Goal: Task Accomplishment & Management: Manage account settings

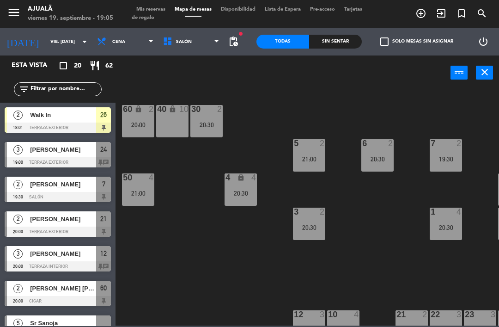
click at [31, 32] on div "[DATE] vie. [DATE] arrow_drop_down" at bounding box center [46, 41] width 92 height 20
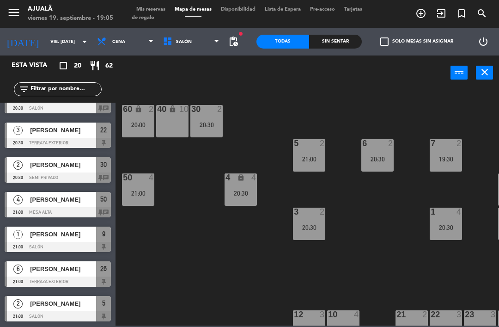
scroll to position [18, 107]
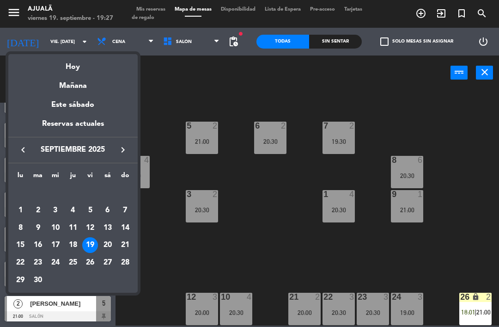
click at [402, 247] on div at bounding box center [249, 163] width 499 height 327
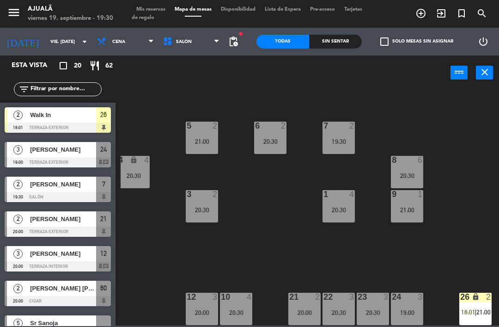
scroll to position [0, 0]
click at [65, 159] on div at bounding box center [58, 162] width 106 height 10
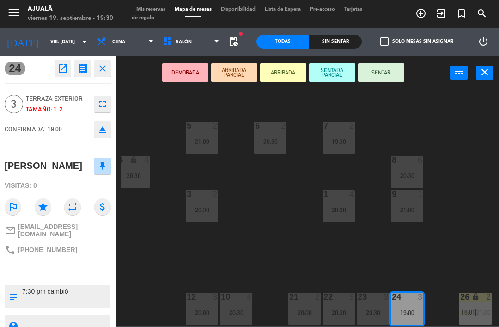
click at [63, 65] on icon "open_in_new" at bounding box center [62, 68] width 11 height 11
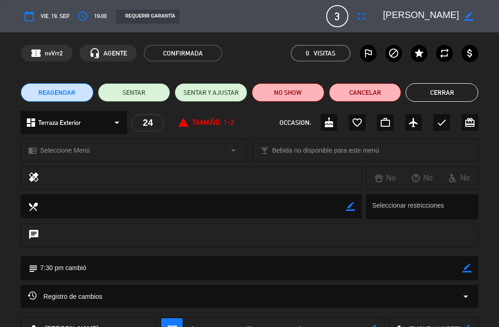
click at [350, 9] on div "calendar_today vie. 19, sep. access_time 19:00 REQUERIR GARANTÍA 3 [PERSON_NAME…" at bounding box center [250, 16] width 458 height 22
click at [361, 14] on icon "fullscreen" at bounding box center [361, 16] width 11 height 11
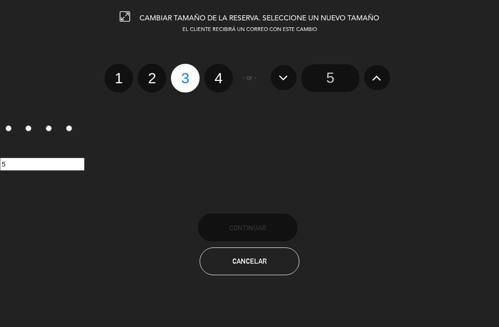
click at [228, 74] on label "4" at bounding box center [218, 78] width 29 height 29
click at [221, 73] on input "4" at bounding box center [218, 70] width 6 height 6
radio input "true"
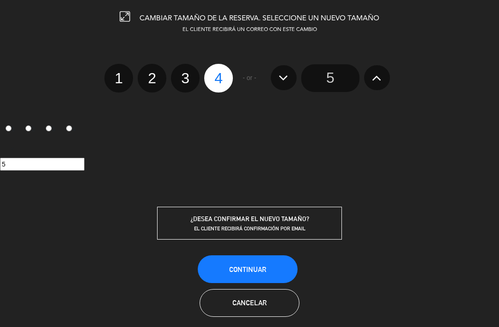
radio input "false"
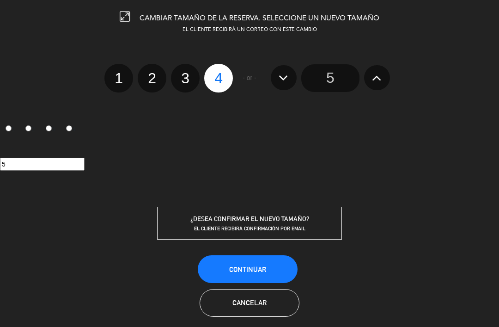
radio input "false"
radio input "true"
click at [251, 268] on span "Continuar" at bounding box center [247, 269] width 37 height 8
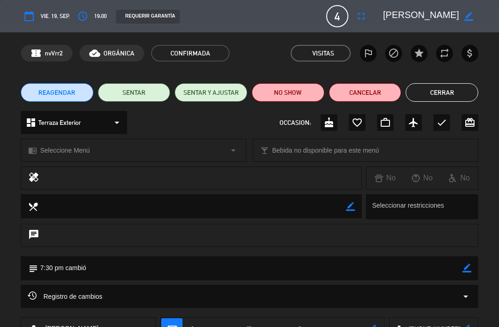
click at [208, 90] on button "SENTAR Y AJUSTAR" at bounding box center [211, 92] width 73 height 18
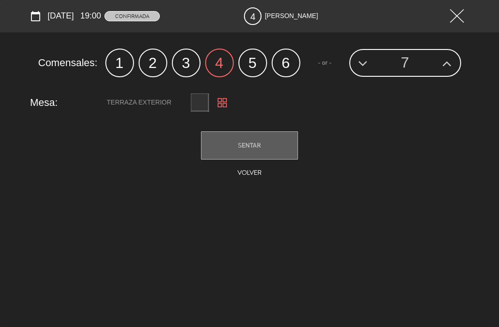
click at [240, 149] on span "SENTAR" at bounding box center [249, 144] width 23 height 7
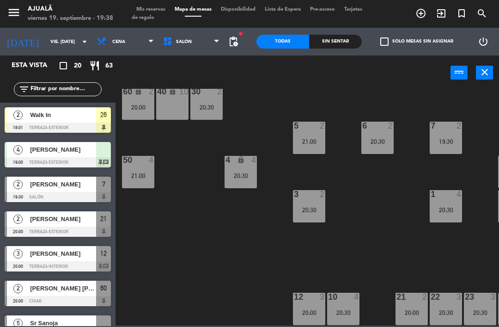
scroll to position [18, 0]
select select "dinner"
select select
click at [51, 40] on input "vie. [DATE]" at bounding box center [77, 42] width 63 height 14
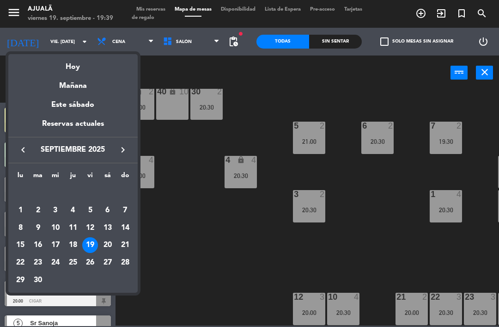
click at [55, 261] on div "24" at bounding box center [56, 263] width 16 height 16
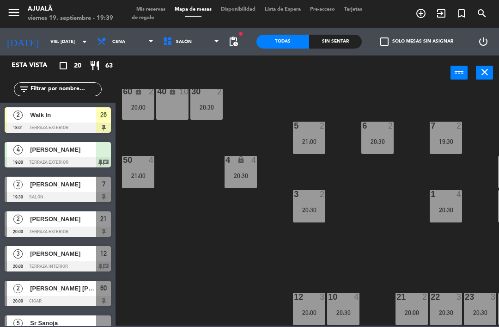
type input "mié. [DATE]"
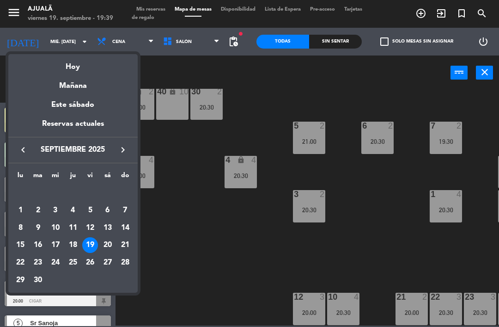
scroll to position [0, 0]
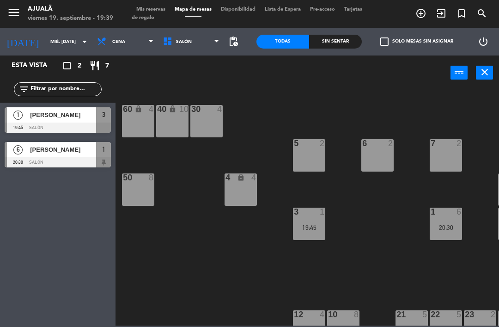
click at [382, 153] on div "6 2" at bounding box center [378, 155] width 32 height 32
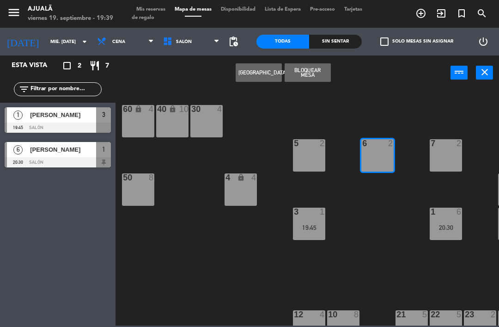
click at [257, 73] on button "[GEOGRAPHIC_DATA]" at bounding box center [259, 72] width 46 height 18
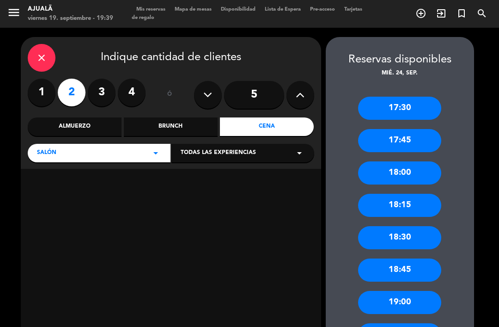
scroll to position [51, 0]
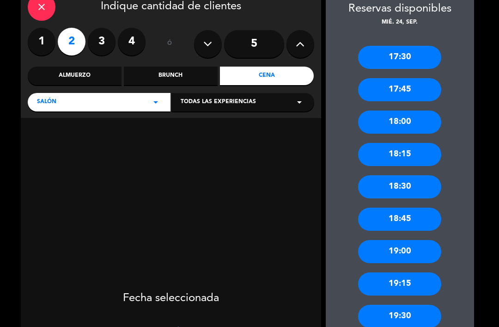
click at [421, 248] on div "19:00" at bounding box center [399, 251] width 83 height 23
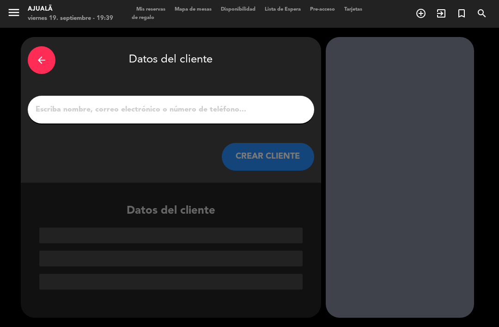
click at [163, 109] on input "1" at bounding box center [171, 109] width 273 height 13
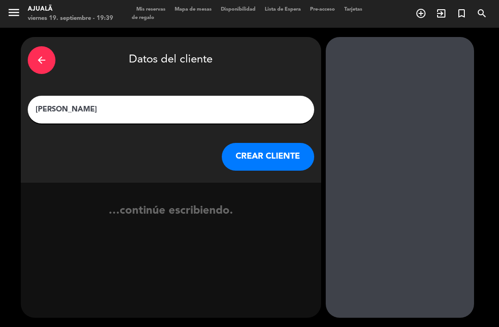
type input "[PERSON_NAME]"
click at [256, 130] on div "arrow_back Datos del cliente [PERSON_NAME] [PERSON_NAME] CLIENTE" at bounding box center [171, 110] width 301 height 146
click at [254, 160] on button "CREAR CLIENTE" at bounding box center [268, 157] width 92 height 28
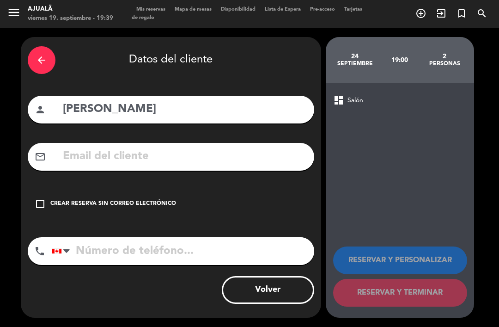
click at [138, 152] on input "text" at bounding box center [185, 156] width 246 height 19
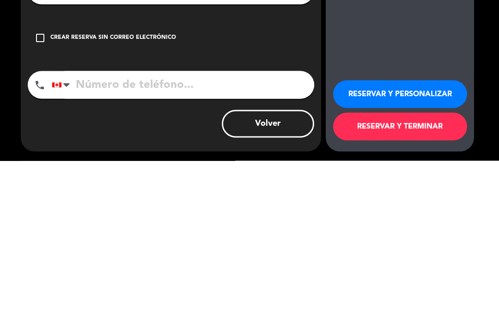
type input "[PERSON_NAME][EMAIL_ADDRESS][PERSON_NAME][DOMAIN_NAME]"
click at [219, 237] on input "tel" at bounding box center [183, 251] width 263 height 28
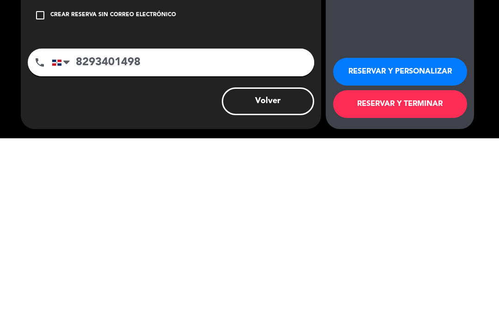
type input "8293401498"
click at [421, 279] on button "RESERVAR Y TERMINAR" at bounding box center [400, 293] width 134 height 28
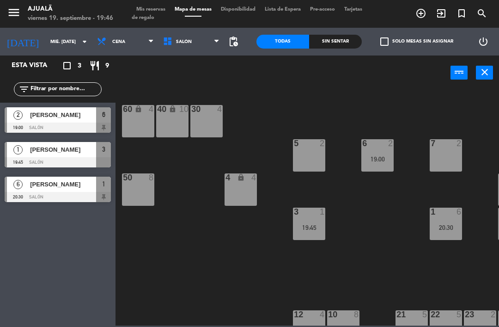
click at [57, 43] on input "mié. [DATE]" at bounding box center [77, 42] width 63 height 14
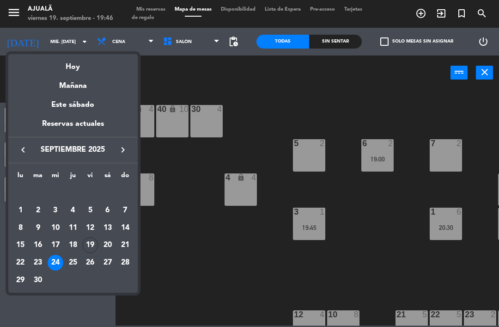
click at [211, 238] on div at bounding box center [249, 163] width 499 height 327
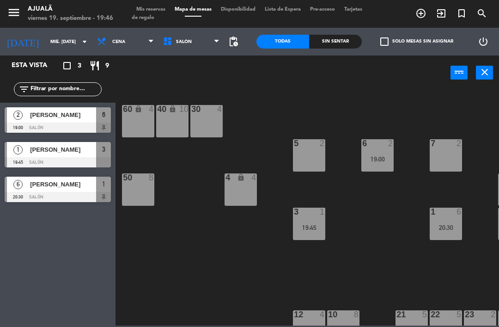
click at [192, 280] on div "30 4 40 lock 10 60 lock 4 5 2 6 2 19:00 7 2 4 lock 4 8 8 50 8 3 1 19:45 1 6 20:…" at bounding box center [310, 207] width 379 height 237
click at [46, 44] on input "mié. [DATE]" at bounding box center [77, 42] width 63 height 14
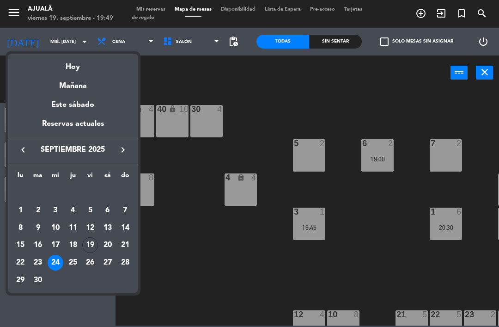
click at [98, 244] on div "19" at bounding box center [90, 245] width 16 height 16
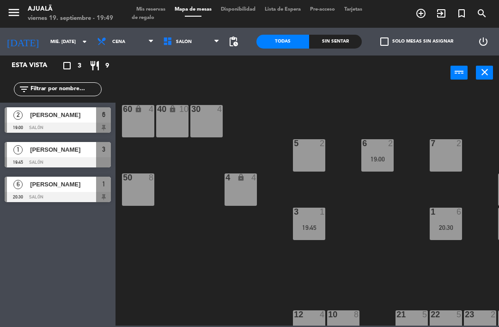
type input "vie. [DATE]"
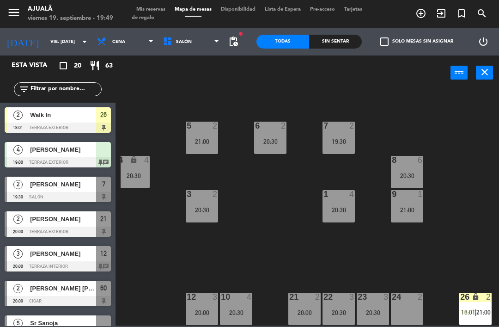
scroll to position [18, 107]
click at [413, 305] on div "24 2" at bounding box center [407, 309] width 32 height 32
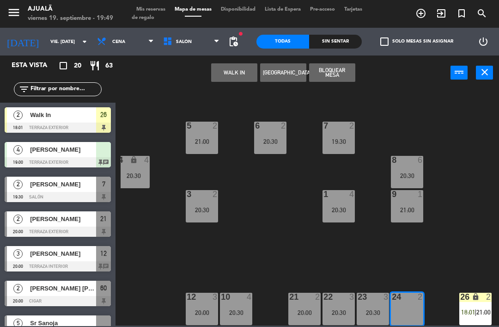
click at [234, 74] on button "WALK IN" at bounding box center [234, 72] width 46 height 18
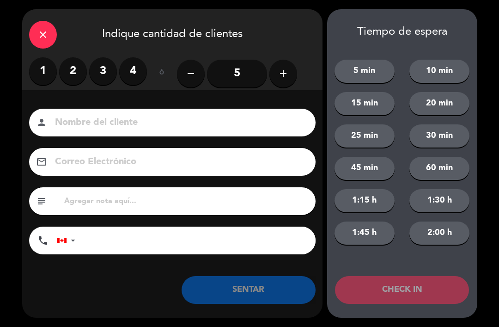
click at [67, 65] on label "2" at bounding box center [73, 71] width 28 height 28
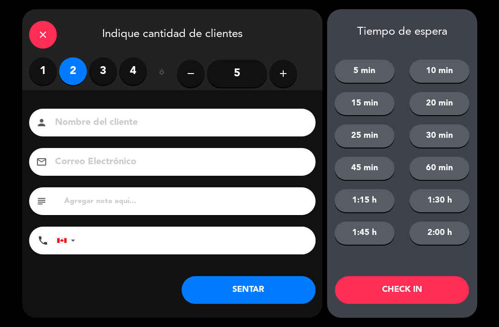
click at [229, 289] on button "SENTAR" at bounding box center [249, 290] width 134 height 28
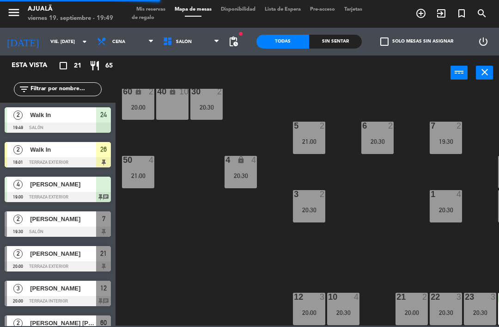
scroll to position [18, 0]
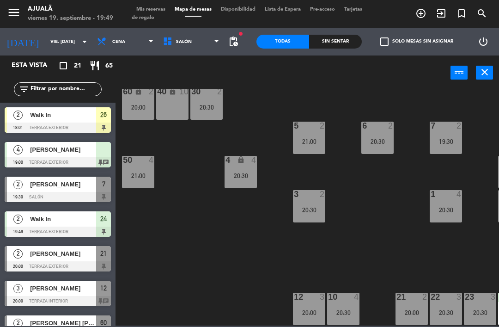
click at [173, 116] on div "40 lock 10" at bounding box center [172, 103] width 32 height 32
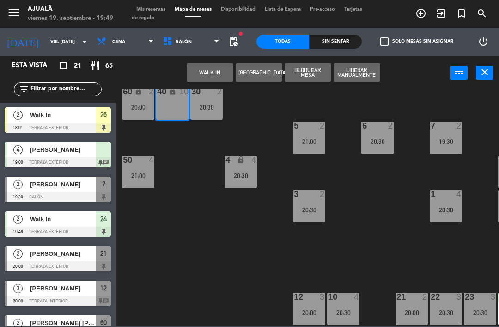
click at [211, 71] on button "WALK IN" at bounding box center [210, 72] width 46 height 18
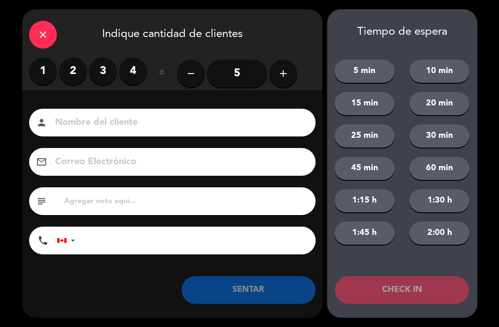
click at [137, 64] on label "4" at bounding box center [133, 71] width 28 height 28
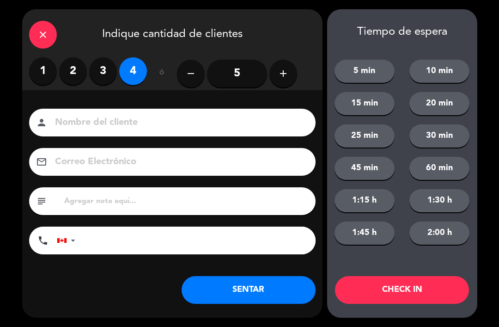
click at [251, 293] on button "SENTAR" at bounding box center [249, 290] width 134 height 28
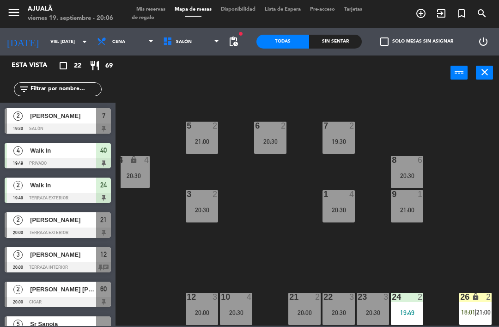
scroll to position [56, 0]
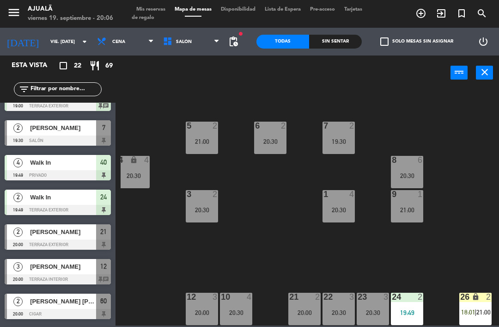
click at [43, 233] on span "[PERSON_NAME]" at bounding box center [63, 232] width 66 height 10
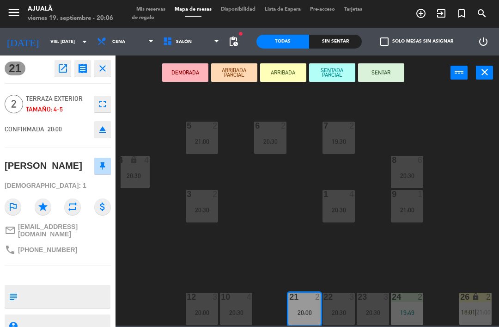
click at [382, 67] on button "SENTAR" at bounding box center [381, 72] width 46 height 18
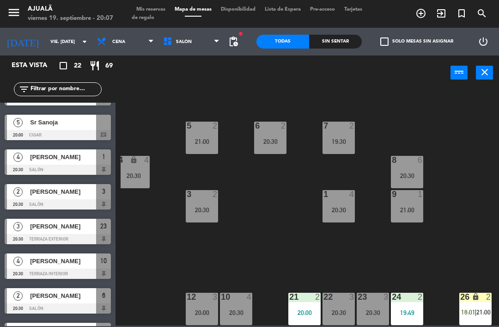
scroll to position [274, 0]
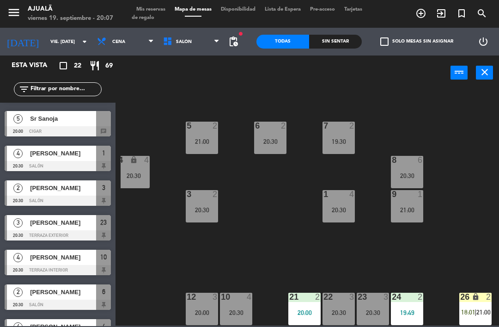
click at [79, 188] on span "[PERSON_NAME]" at bounding box center [63, 188] width 66 height 10
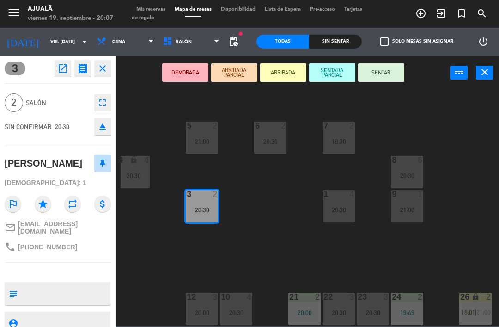
click at [383, 73] on button "SENTAR" at bounding box center [381, 72] width 46 height 18
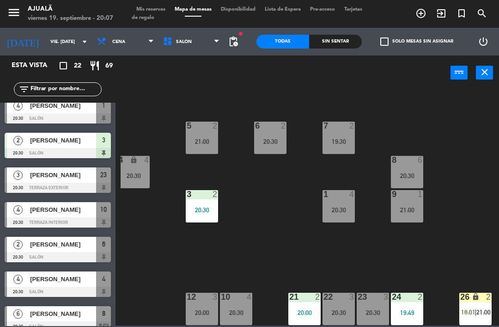
scroll to position [321, 0]
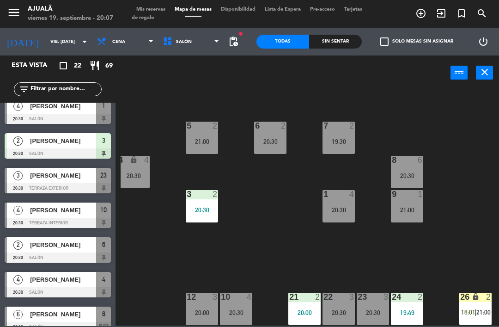
click at [84, 185] on div at bounding box center [58, 188] width 106 height 10
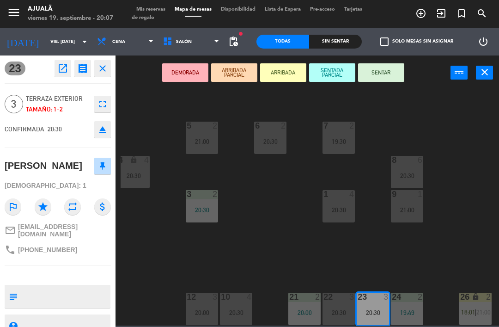
click at [382, 73] on button "SENTAR" at bounding box center [381, 72] width 46 height 18
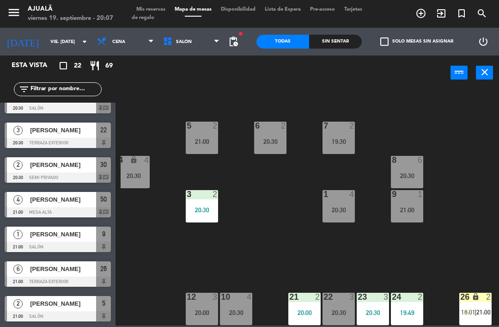
scroll to position [540, 0]
click at [93, 208] on div at bounding box center [58, 212] width 106 height 10
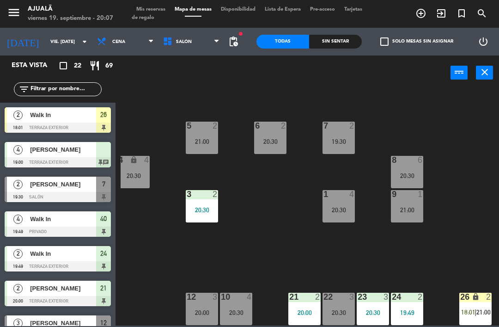
scroll to position [132, 0]
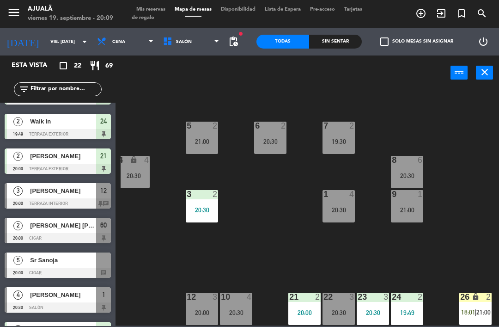
click at [80, 189] on span "[PERSON_NAME]" at bounding box center [63, 191] width 66 height 10
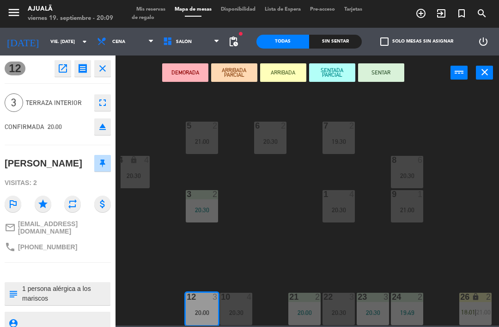
click at [388, 73] on button "SENTAR" at bounding box center [381, 72] width 46 height 18
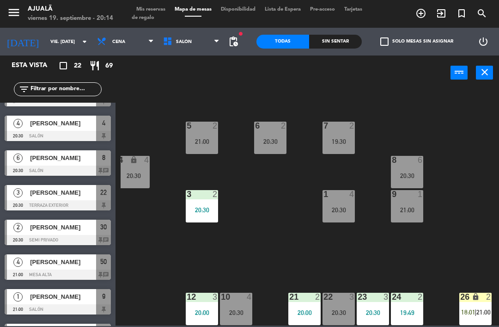
scroll to position [480, 0]
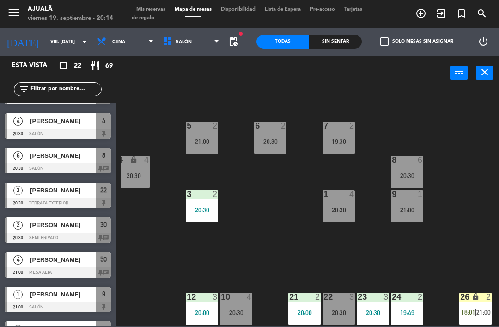
click at [80, 230] on div "[PERSON_NAME]" at bounding box center [62, 224] width 67 height 15
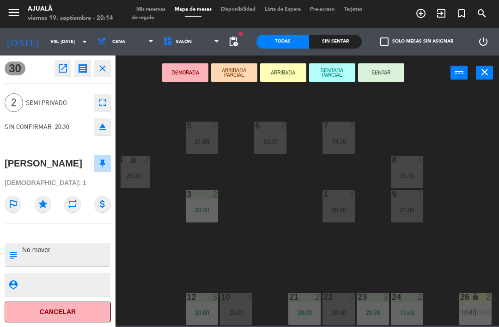
click at [374, 71] on button "SENTAR" at bounding box center [381, 72] width 46 height 18
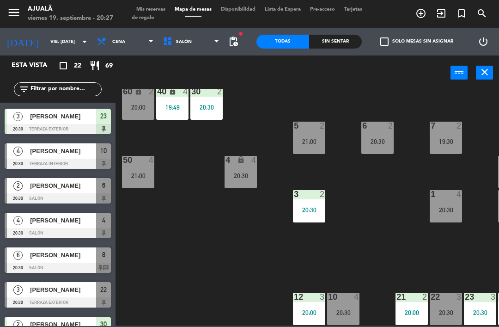
scroll to position [384, 0]
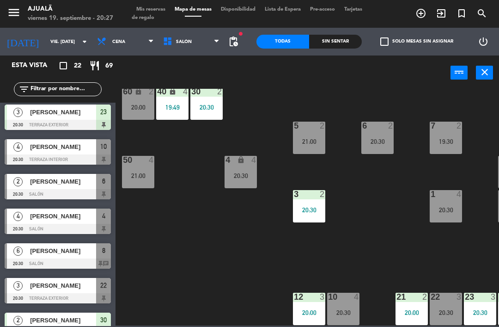
click at [65, 261] on div at bounding box center [58, 263] width 106 height 10
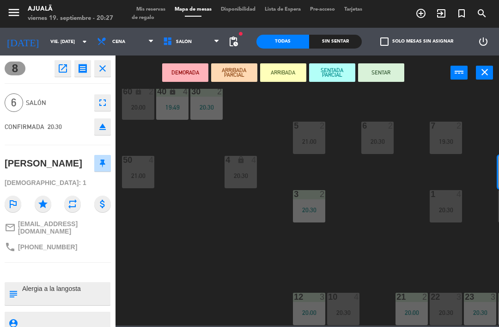
click at [375, 74] on button "SENTAR" at bounding box center [381, 72] width 46 height 18
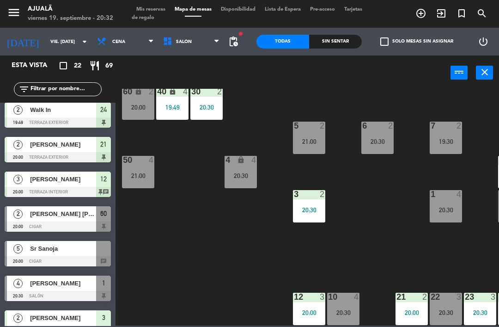
scroll to position [144, 0]
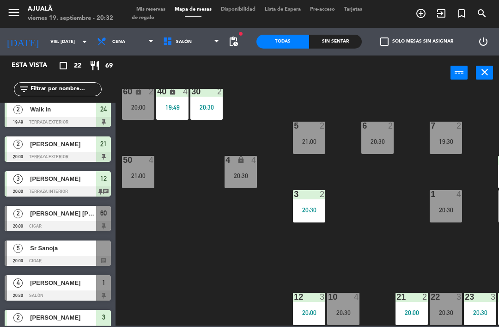
click at [65, 254] on div "Sr Sanoja" at bounding box center [62, 247] width 67 height 15
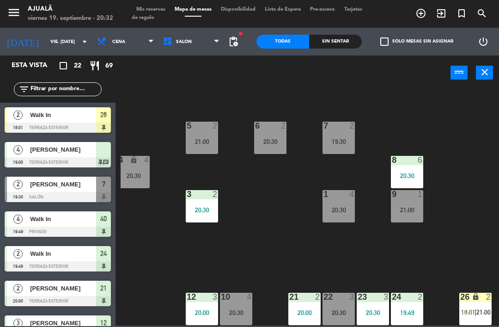
scroll to position [18, 107]
click at [389, 257] on div "30 2 20:30 40 lock 4 19:49 60 lock 2 20:00 5 2 21:00 6 2 20:30 7 2 19:30 4 lock…" at bounding box center [310, 207] width 379 height 237
click at [328, 201] on div "1 4 20:30" at bounding box center [339, 206] width 32 height 32
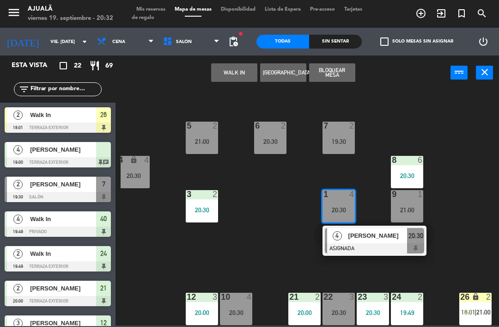
click at [254, 244] on div "30 2 20:30 40 lock 4 19:49 60 lock 2 20:00 5 2 21:00 6 2 20:30 7 2 19:30 4 lock…" at bounding box center [310, 207] width 379 height 237
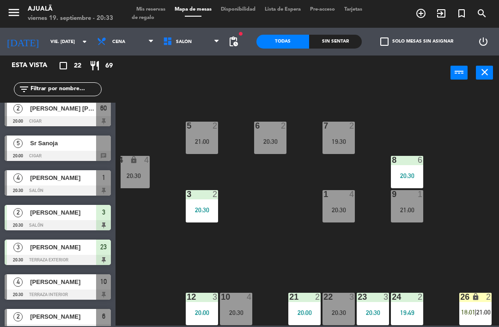
scroll to position [265, 0]
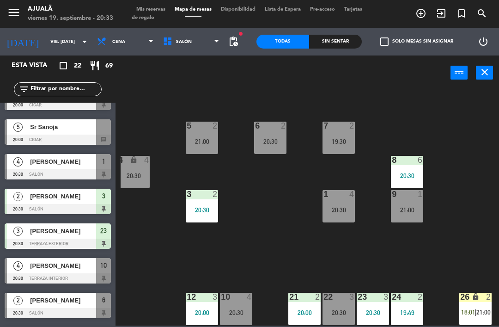
click at [68, 127] on span "Sr Sanoja" at bounding box center [63, 127] width 66 height 10
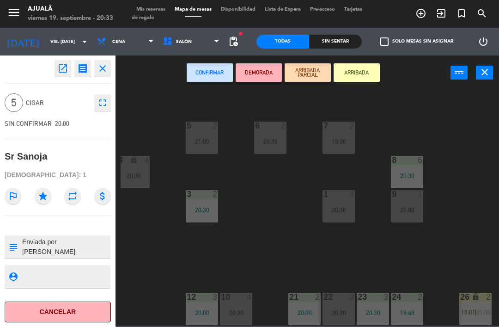
click at [185, 295] on div "12" at bounding box center [186, 297] width 15 height 8
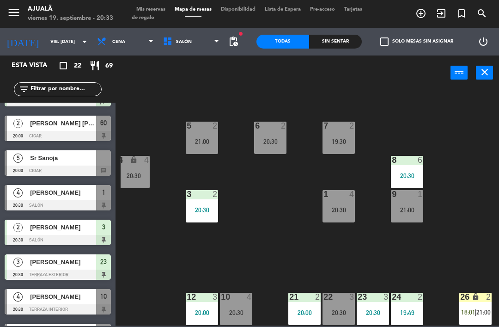
scroll to position [228, 0]
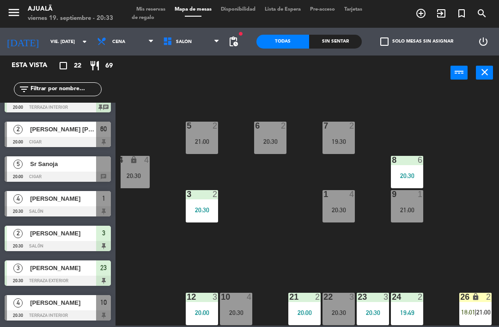
click at [33, 169] on div "Sr Sanoja" at bounding box center [62, 163] width 67 height 15
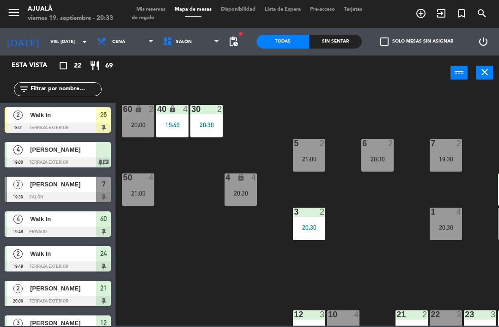
scroll to position [0, 0]
click at [150, 127] on div "20:00" at bounding box center [138, 125] width 32 height 6
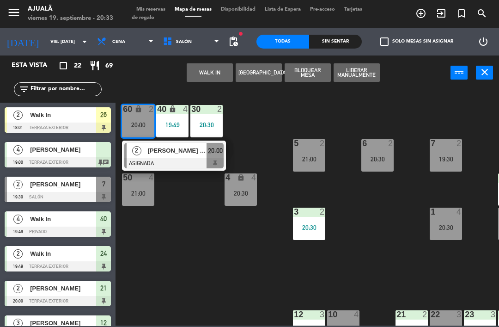
click at [142, 126] on div "20:00" at bounding box center [138, 125] width 32 height 6
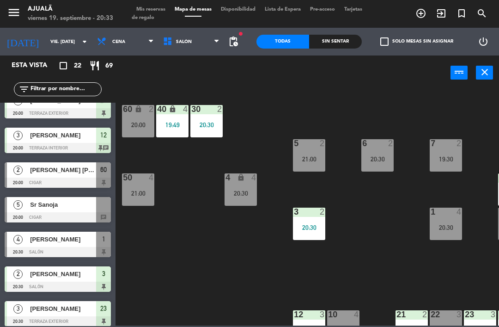
scroll to position [188, 0]
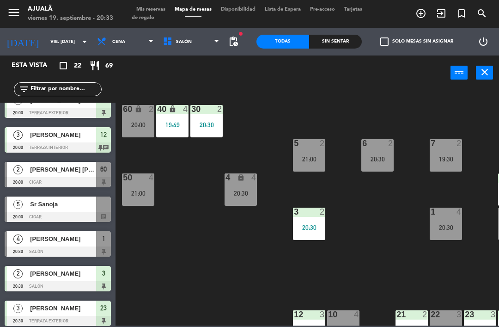
click at [38, 212] on div at bounding box center [58, 217] width 106 height 10
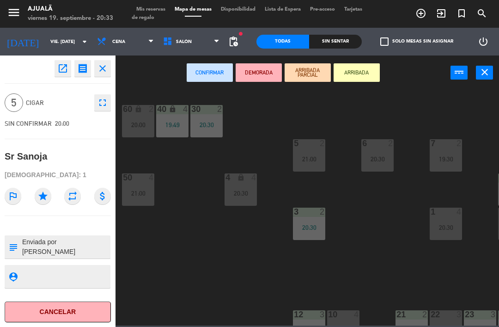
click at [65, 68] on icon "open_in_new" at bounding box center [62, 68] width 11 height 11
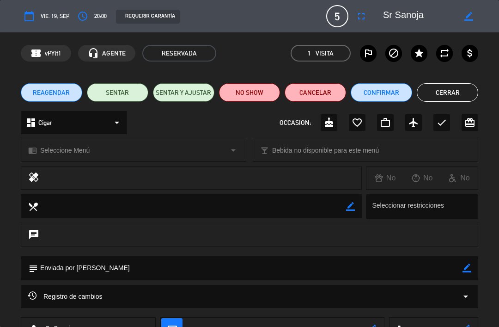
click at [124, 94] on button "SENTAR" at bounding box center [117, 92] width 61 height 18
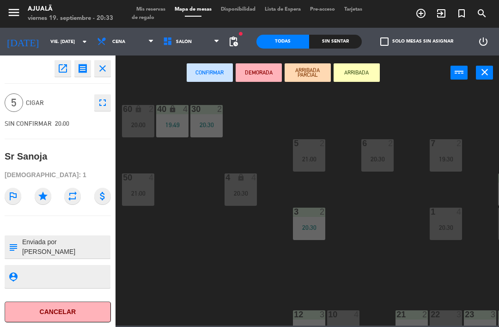
click at [57, 69] on icon "open_in_new" at bounding box center [62, 68] width 11 height 11
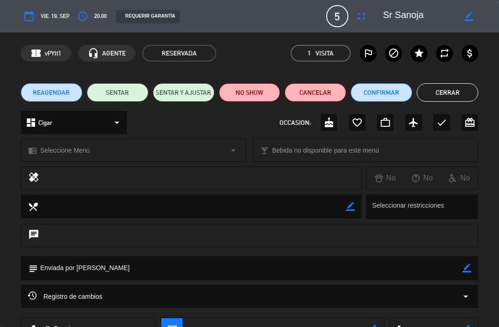
click at [190, 90] on button "SENTAR Y AJUSTAR" at bounding box center [183, 92] width 61 height 18
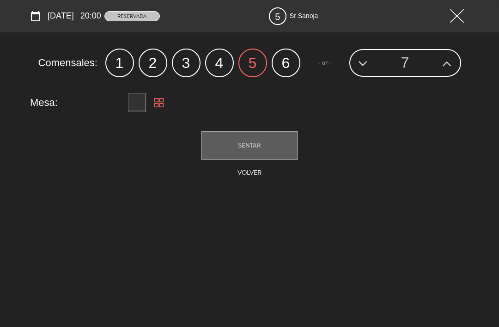
click at [255, 143] on span "SENTAR" at bounding box center [249, 144] width 23 height 7
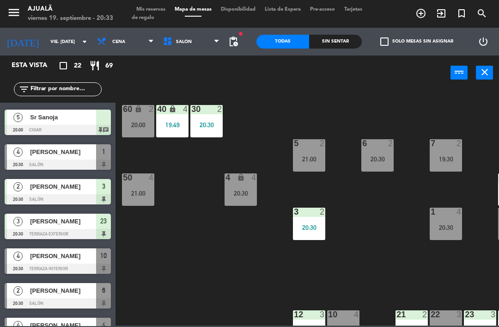
scroll to position [277, 0]
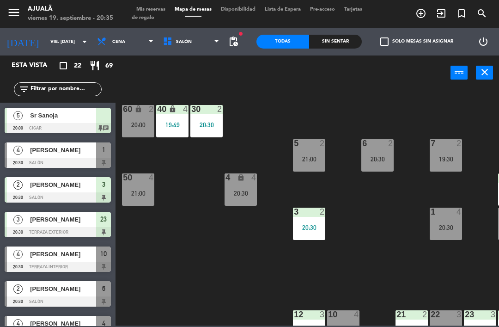
click at [75, 295] on div "[PERSON_NAME]" at bounding box center [62, 288] width 67 height 15
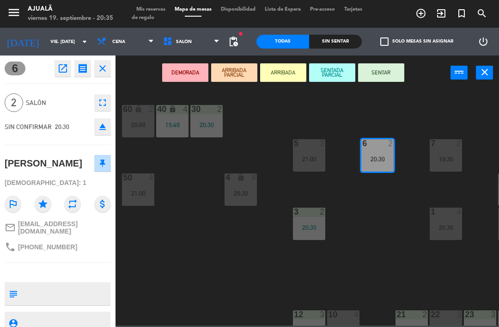
click at [382, 69] on button "SENTAR" at bounding box center [381, 72] width 46 height 18
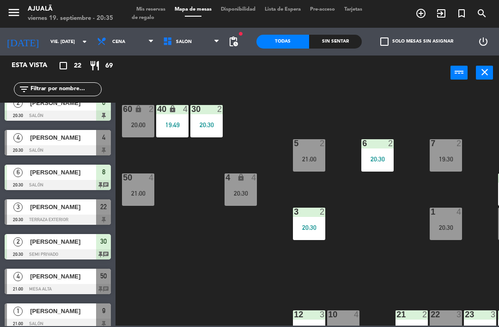
scroll to position [451, 0]
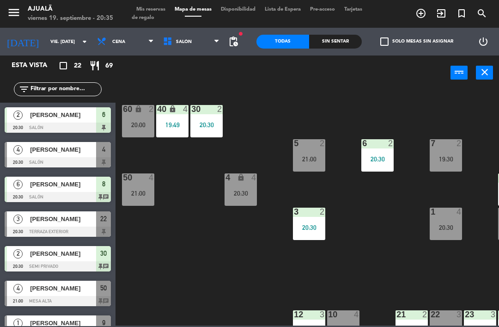
click at [85, 156] on div "[PERSON_NAME]" at bounding box center [62, 149] width 67 height 15
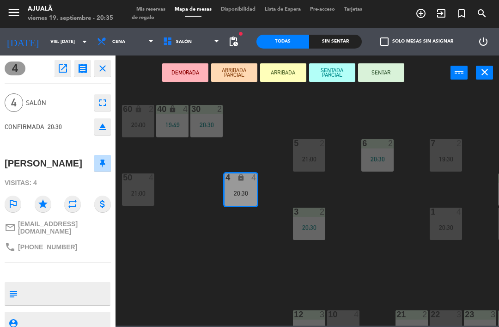
click at [387, 76] on button "SENTAR" at bounding box center [381, 72] width 46 height 18
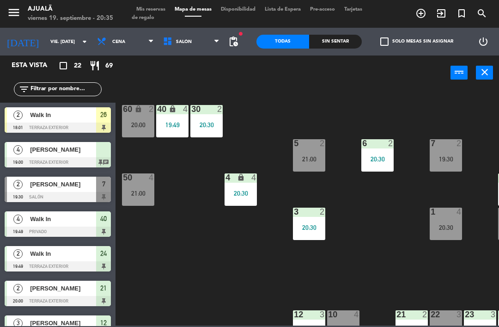
scroll to position [0, 0]
click at [90, 191] on div "[PERSON_NAME]" at bounding box center [62, 184] width 67 height 15
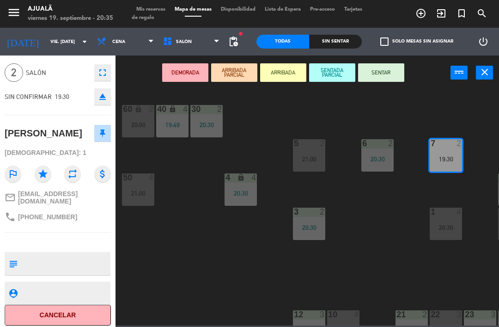
scroll to position [29, 0]
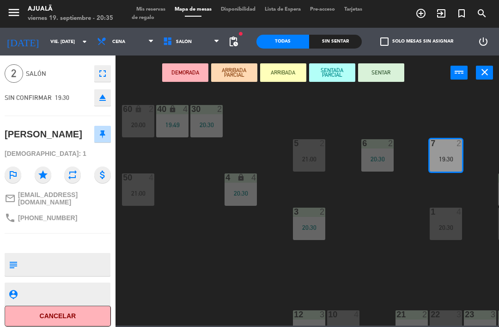
click at [76, 312] on button "Cancelar" at bounding box center [58, 316] width 106 height 21
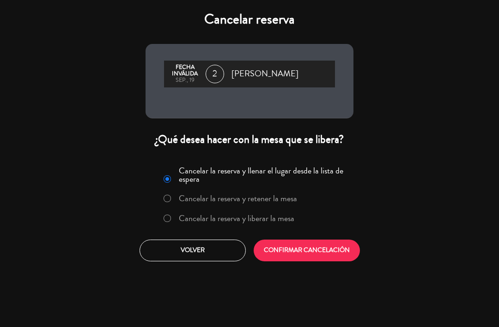
click at [318, 257] on button "CONFIRMAR CANCELACIÓN" at bounding box center [307, 251] width 106 height 22
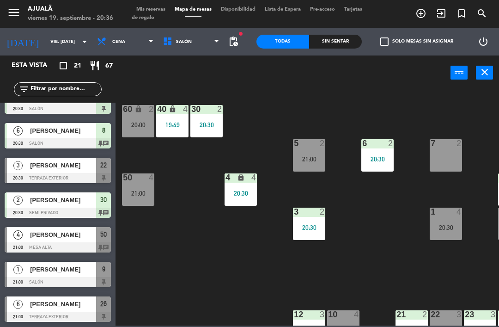
scroll to position [475, 0]
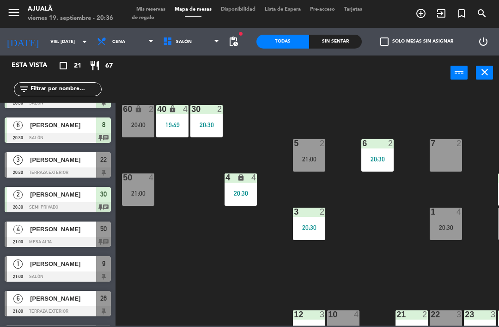
click at [30, 234] on div "[PERSON_NAME]" at bounding box center [62, 228] width 67 height 15
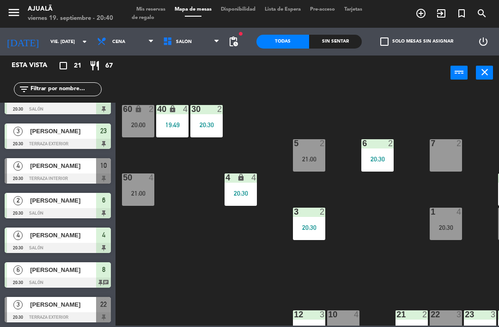
scroll to position [302, 0]
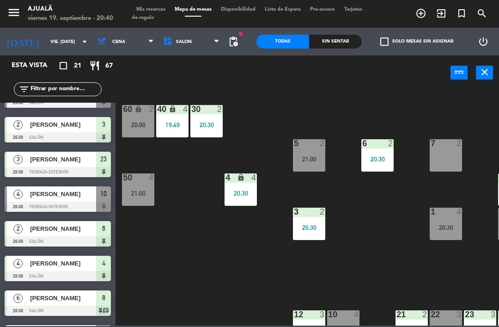
click at [66, 202] on div at bounding box center [58, 207] width 106 height 10
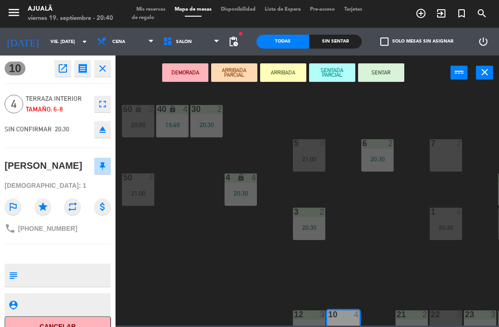
click at [380, 74] on button "SENTAR" at bounding box center [381, 72] width 46 height 18
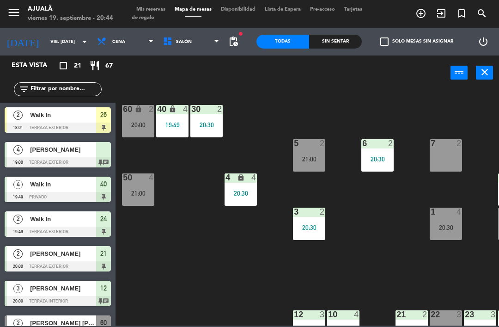
click at [52, 25] on div "menu Ajualä viernes 19. septiembre - 20:44 Mis reservas Mapa de mesas Disponibi…" at bounding box center [249, 14] width 499 height 28
click at [51, 42] on input "vie. [DATE]" at bounding box center [77, 42] width 63 height 14
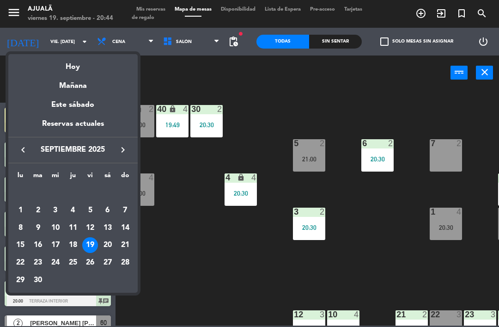
click at [108, 246] on div "20" at bounding box center [108, 245] width 16 height 16
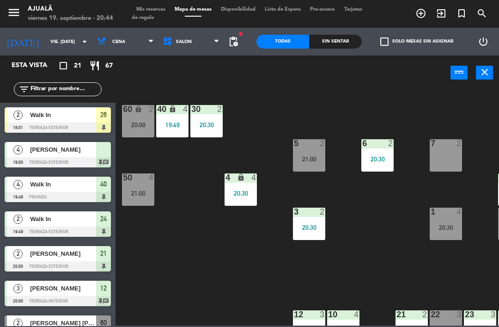
type input "sáb. [DATE]"
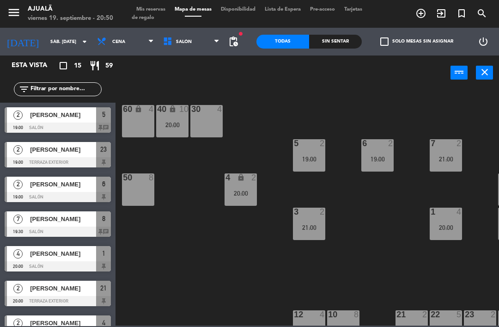
scroll to position [-3, 0]
click at [46, 37] on input "sáb. [DATE]" at bounding box center [77, 42] width 63 height 14
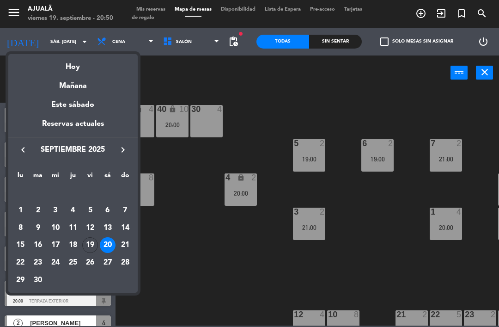
scroll to position [0, 0]
click at [92, 244] on div "19" at bounding box center [90, 245] width 16 height 16
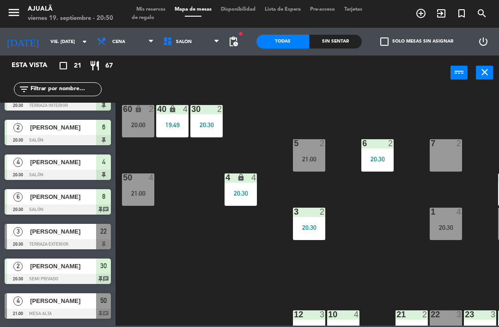
scroll to position [415, 0]
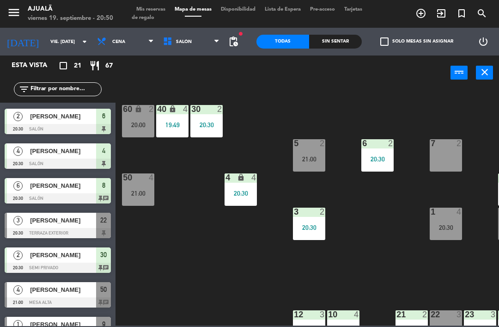
click at [82, 228] on div "[PERSON_NAME]" at bounding box center [62, 220] width 67 height 15
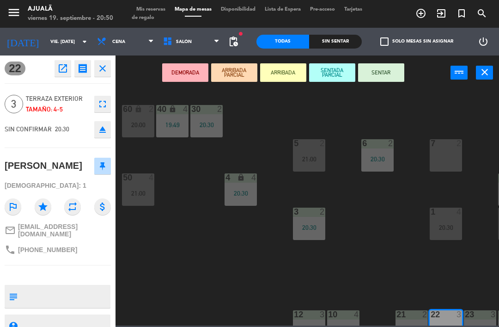
click at [381, 79] on button "SENTAR" at bounding box center [381, 72] width 46 height 18
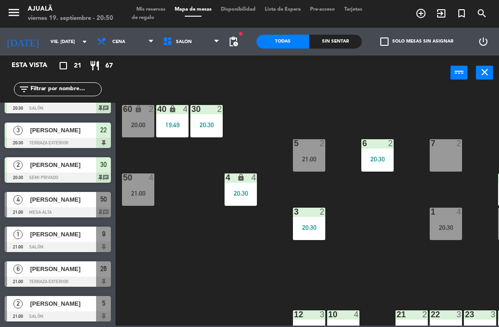
scroll to position [505, 0]
click at [62, 311] on div at bounding box center [58, 316] width 106 height 10
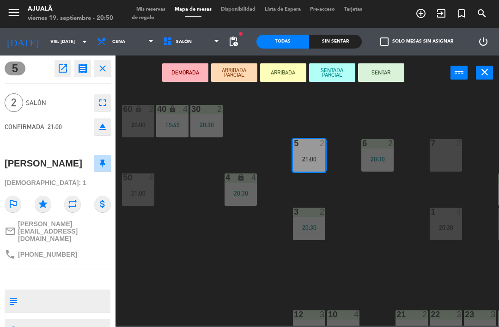
click at [382, 76] on button "SENTAR" at bounding box center [381, 72] width 46 height 18
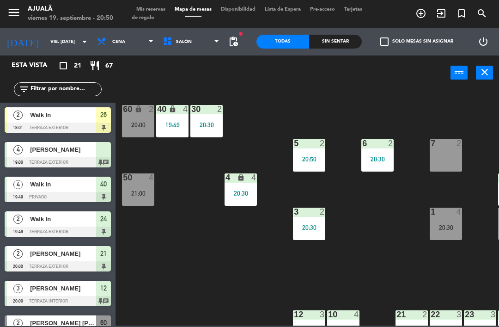
scroll to position [224, 0]
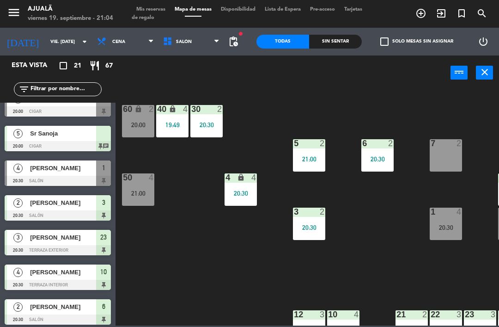
click at [65, 168] on span "[PERSON_NAME]" at bounding box center [63, 168] width 66 height 10
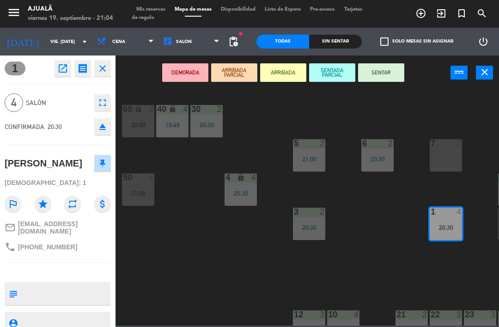
click at [384, 71] on button "SENTAR" at bounding box center [381, 72] width 46 height 18
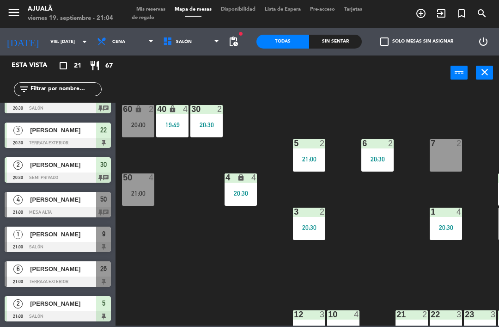
scroll to position [505, 0]
click at [79, 205] on div "[PERSON_NAME]" at bounding box center [62, 199] width 67 height 15
click at [75, 277] on div at bounding box center [58, 282] width 106 height 10
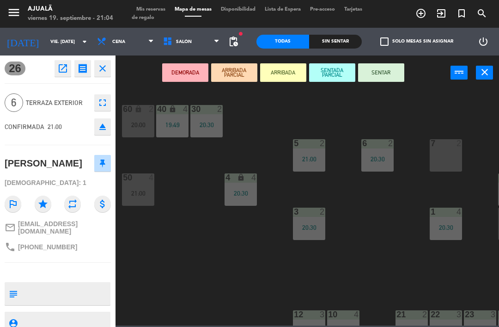
click at [383, 70] on button "SENTAR" at bounding box center [381, 72] width 46 height 18
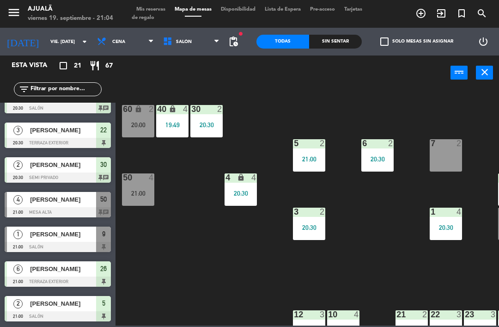
click at [71, 203] on span "[PERSON_NAME]" at bounding box center [63, 200] width 66 height 10
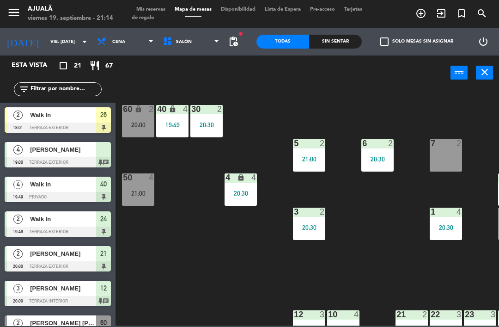
scroll to position [120, 0]
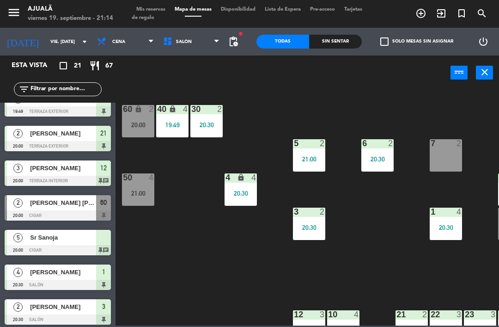
click at [46, 39] on input "vie. [DATE]" at bounding box center [77, 42] width 63 height 14
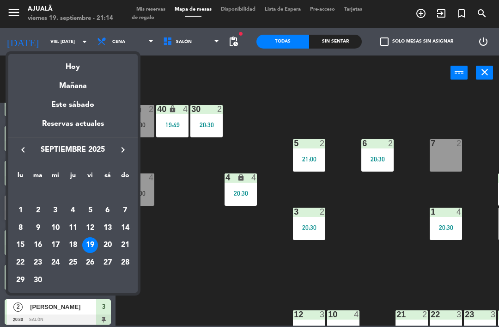
click at [124, 152] on icon "keyboard_arrow_right" at bounding box center [122, 149] width 11 height 11
click at [126, 247] on div "19" at bounding box center [125, 245] width 16 height 16
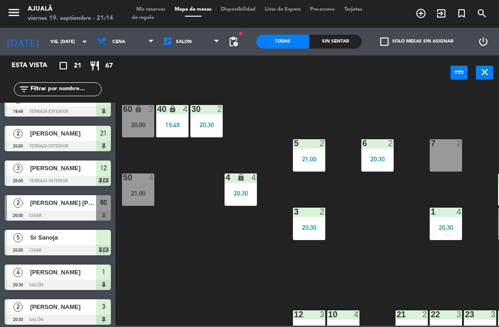
type input "dom. [DATE]"
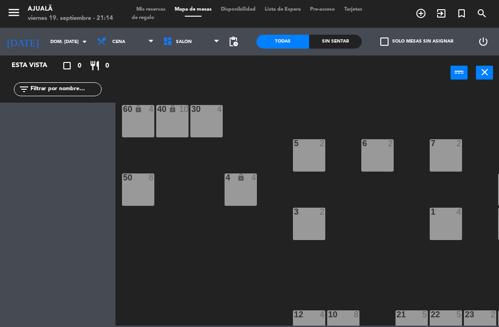
scroll to position [0, 0]
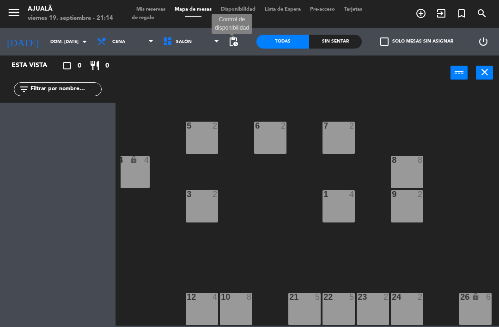
click at [239, 40] on span "pending_actions" at bounding box center [233, 41] width 11 height 11
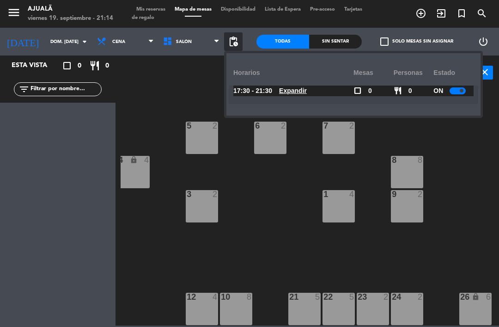
scroll to position [18, 107]
click at [154, 114] on div "30 4 40 lock 10 60 lock 4 5 2 6 2 7 2 4 lock 4 8 8 50 8 3 2 1 4 9 2 12 4 10 8 2…" at bounding box center [310, 207] width 379 height 237
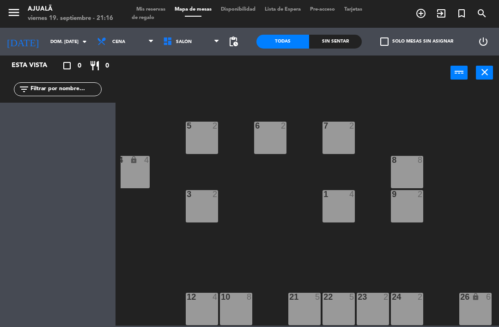
click at [49, 41] on input "dom. [DATE]" at bounding box center [77, 42] width 63 height 14
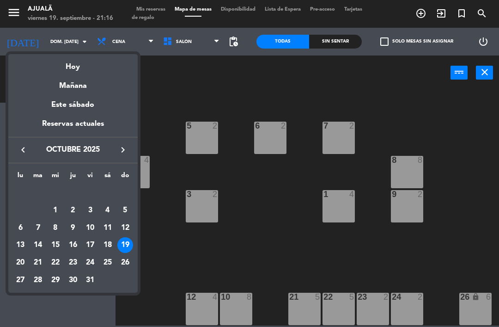
click at [167, 254] on div at bounding box center [249, 163] width 499 height 327
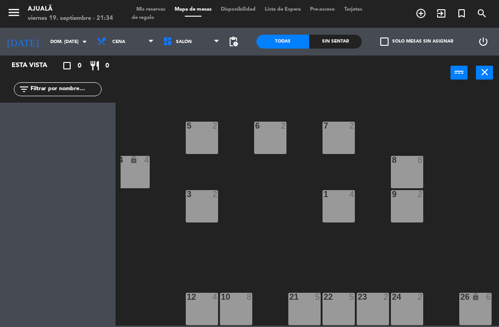
click at [46, 45] on input "dom. [DATE]" at bounding box center [77, 42] width 63 height 14
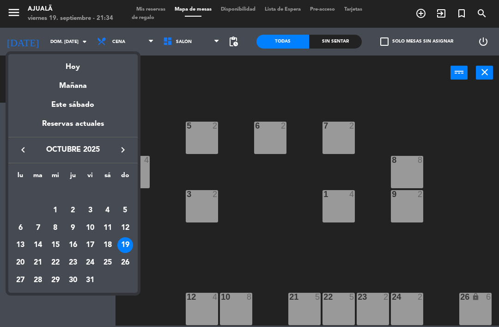
click at [78, 62] on div "Hoy" at bounding box center [72, 63] width 129 height 19
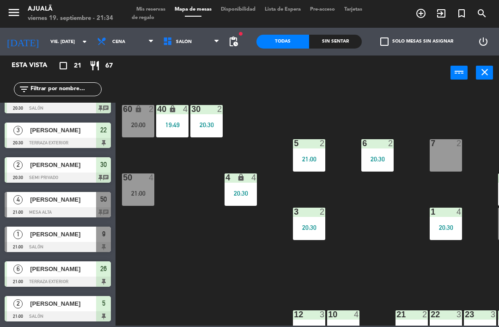
scroll to position [505, 0]
click at [53, 210] on div at bounding box center [58, 212] width 106 height 10
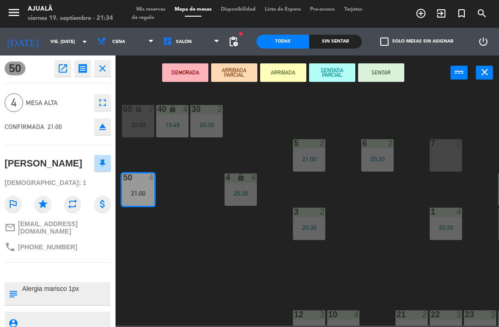
click at [392, 75] on button "SENTAR" at bounding box center [381, 72] width 46 height 18
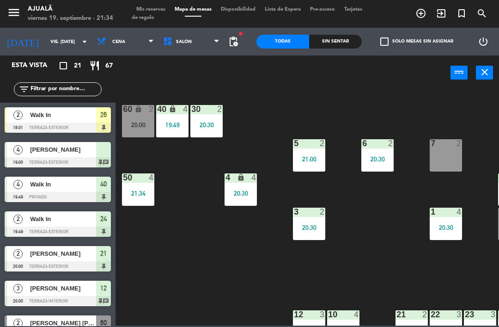
scroll to position [120, 0]
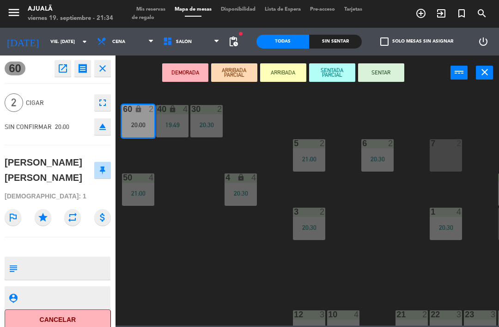
click at [380, 80] on button "SENTAR" at bounding box center [381, 72] width 46 height 18
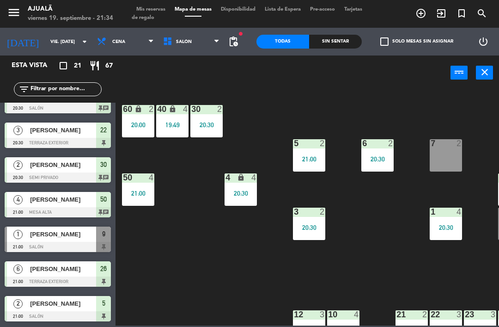
scroll to position [505, 0]
click at [42, 234] on span "[PERSON_NAME]" at bounding box center [63, 234] width 66 height 10
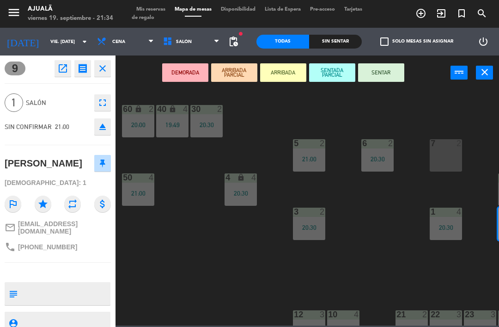
click at [383, 71] on button "SENTAR" at bounding box center [381, 72] width 46 height 18
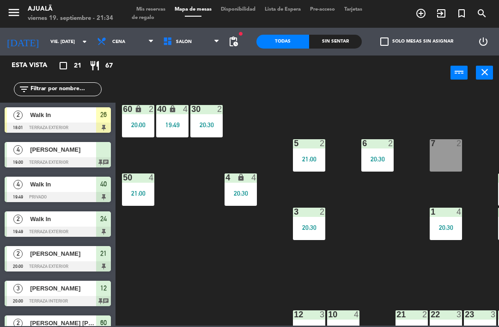
scroll to position [155, 0]
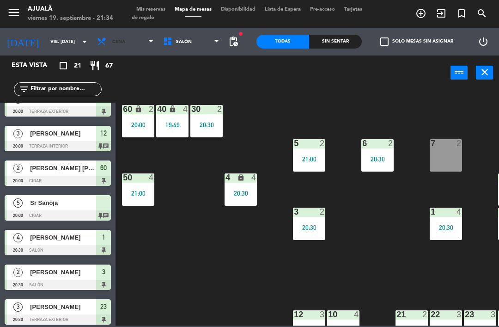
click at [112, 41] on span "Cena" at bounding box center [118, 41] width 13 height 5
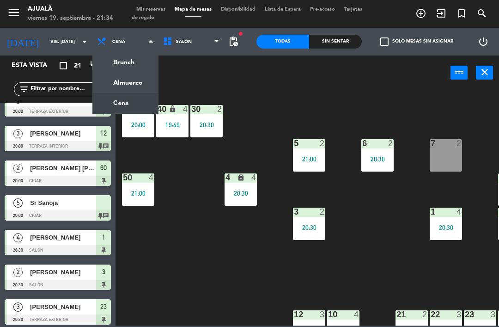
click at [60, 47] on input "vie. [DATE]" at bounding box center [77, 42] width 63 height 14
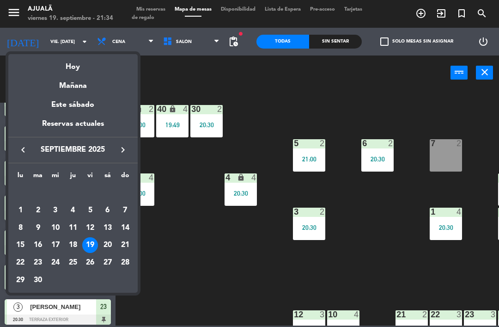
click at [99, 87] on div "Mañana" at bounding box center [72, 82] width 129 height 19
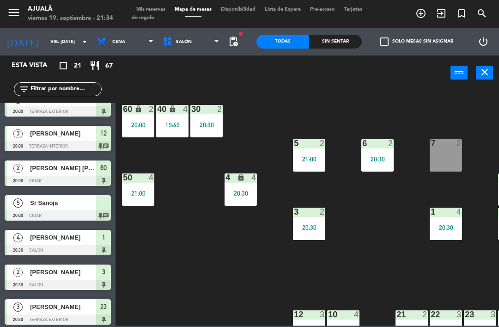
type input "sáb. [DATE]"
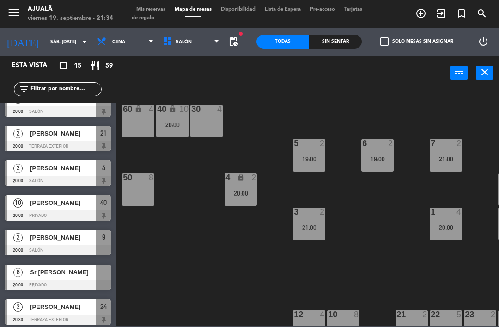
click at [130, 41] on span "Cena" at bounding box center [125, 41] width 66 height 20
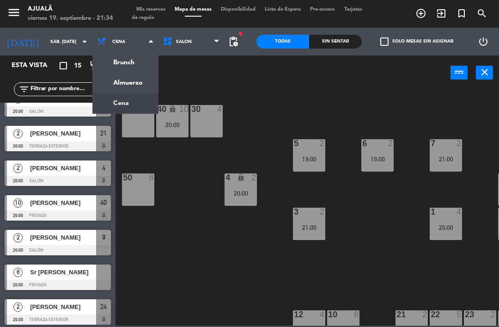
click at [122, 85] on ng-component "menu Ajualä viernes 19. septiembre - 21:34 Mis reservas Mapa de mesas Disponibi…" at bounding box center [249, 163] width 499 height 326
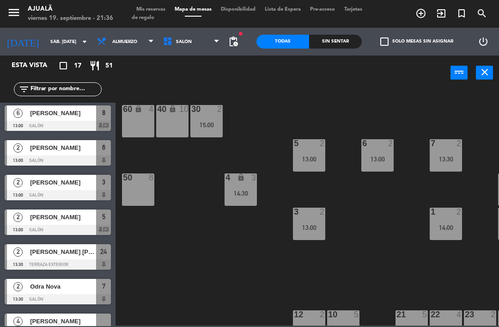
scroll to position [105, 0]
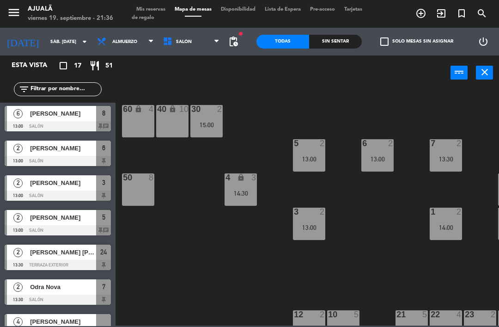
click at [64, 117] on span "[PERSON_NAME]" at bounding box center [63, 114] width 66 height 10
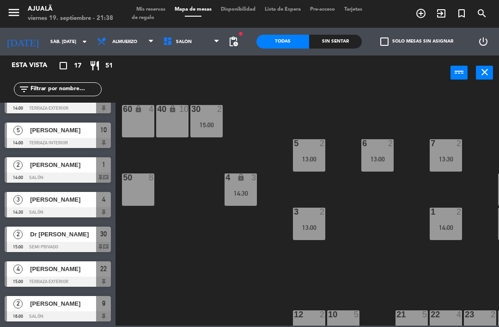
scroll to position [366, 0]
click at [52, 170] on div "[PERSON_NAME]" at bounding box center [62, 164] width 67 height 15
click at [61, 242] on div at bounding box center [58, 247] width 106 height 10
click at [124, 43] on span "Almuerzo" at bounding box center [124, 41] width 25 height 5
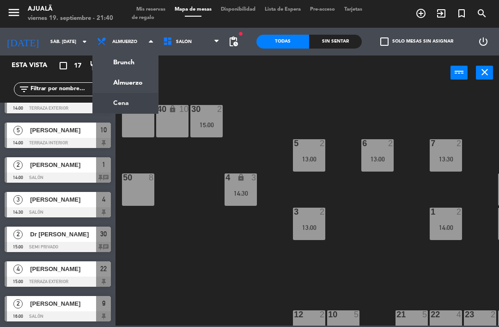
click at [120, 100] on ng-component "menu Ajualä viernes 19. septiembre - 21:40 Mis reservas Mapa de mesas Disponibi…" at bounding box center [249, 163] width 499 height 326
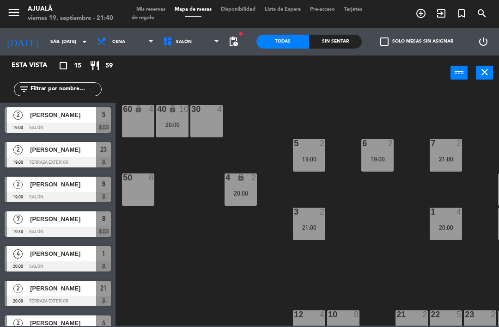
scroll to position [0, 0]
click at [106, 36] on span "Cena" at bounding box center [125, 41] width 66 height 20
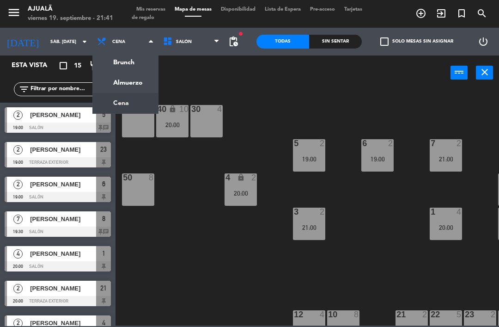
click at [194, 85] on div "power_input close" at bounding box center [283, 72] width 335 height 35
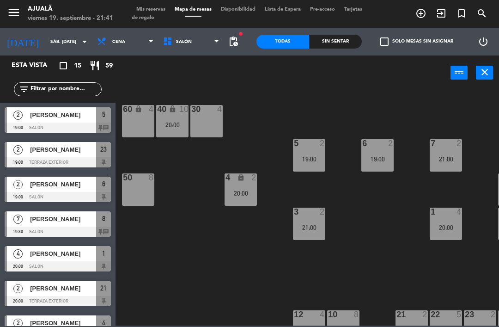
click at [62, 122] on div "[PERSON_NAME]" at bounding box center [62, 114] width 67 height 15
click at [68, 127] on div at bounding box center [58, 128] width 106 height 10
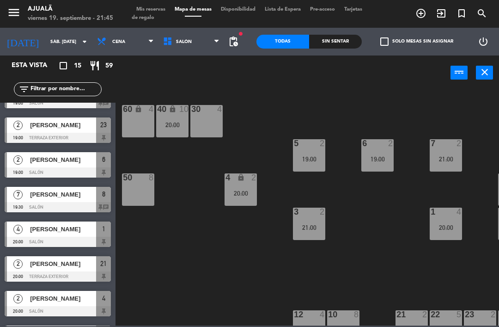
scroll to position [26, 0]
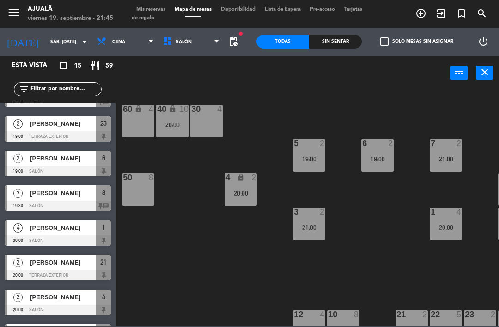
click at [73, 199] on div "[PERSON_NAME]" at bounding box center [62, 192] width 67 height 15
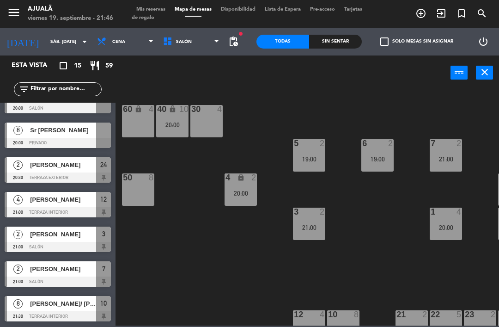
scroll to position [297, 0]
click at [71, 321] on div at bounding box center [58, 316] width 106 height 10
click at [58, 307] on span "[PERSON_NAME]/ [PERSON_NAME]" at bounding box center [63, 304] width 66 height 10
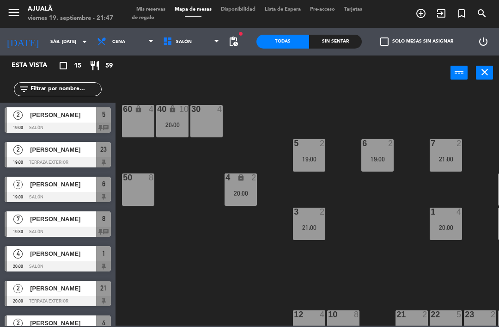
scroll to position [0, 0]
click at [63, 228] on div at bounding box center [58, 232] width 106 height 10
click at [59, 117] on span "[PERSON_NAME]" at bounding box center [63, 115] width 66 height 10
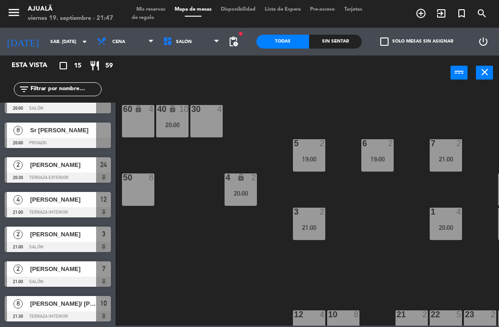
scroll to position [297, 0]
click at [99, 51] on span "Cena" at bounding box center [125, 41] width 66 height 20
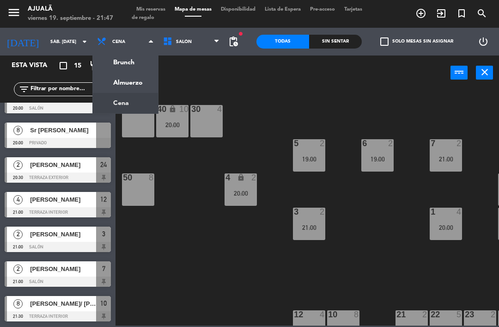
click at [123, 83] on ng-component "menu Ajualä viernes 19. septiembre - 21:47 Mis reservas Mapa de mesas Disponibi…" at bounding box center [249, 163] width 499 height 326
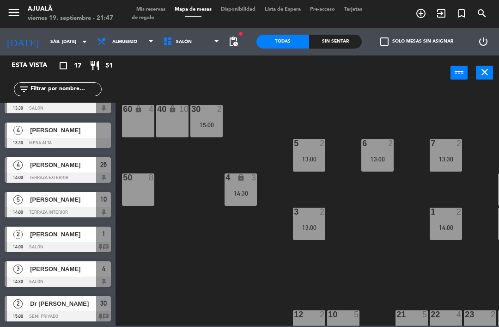
click at [67, 240] on div "[PERSON_NAME]" at bounding box center [62, 234] width 67 height 15
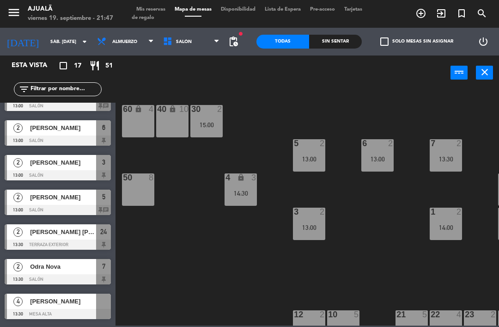
scroll to position [120, 0]
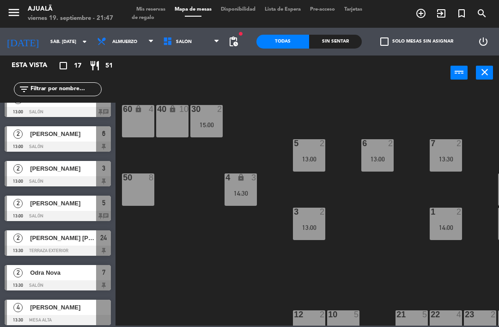
click at [66, 209] on div "[PERSON_NAME]" at bounding box center [62, 203] width 67 height 15
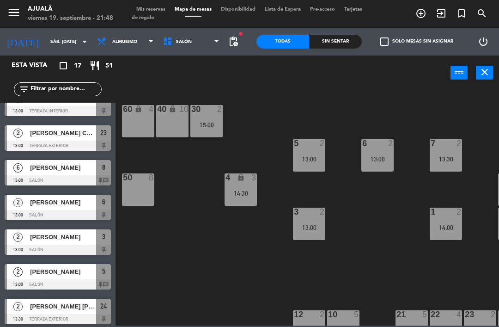
scroll to position [37, 0]
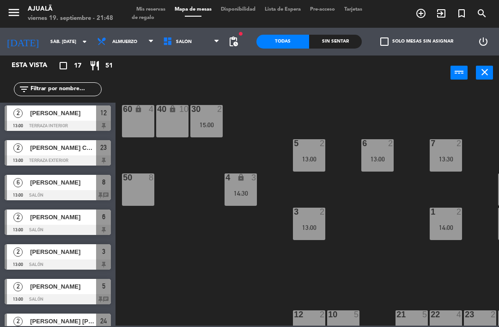
click at [61, 191] on div at bounding box center [58, 195] width 106 height 10
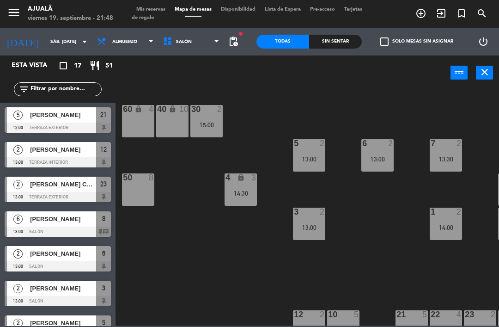
scroll to position [0, 0]
click at [279, 273] on div "30 2 15:00 40 lock 10 60 lock 4 5 2 13:00 6 2 13:00 7 2 13:30 4 lock 3 14:30 8 …" at bounding box center [310, 207] width 379 height 237
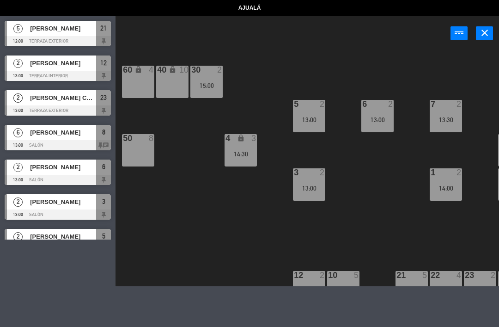
select select "lunch"
select select
